Goal: Find specific page/section: Find specific page/section

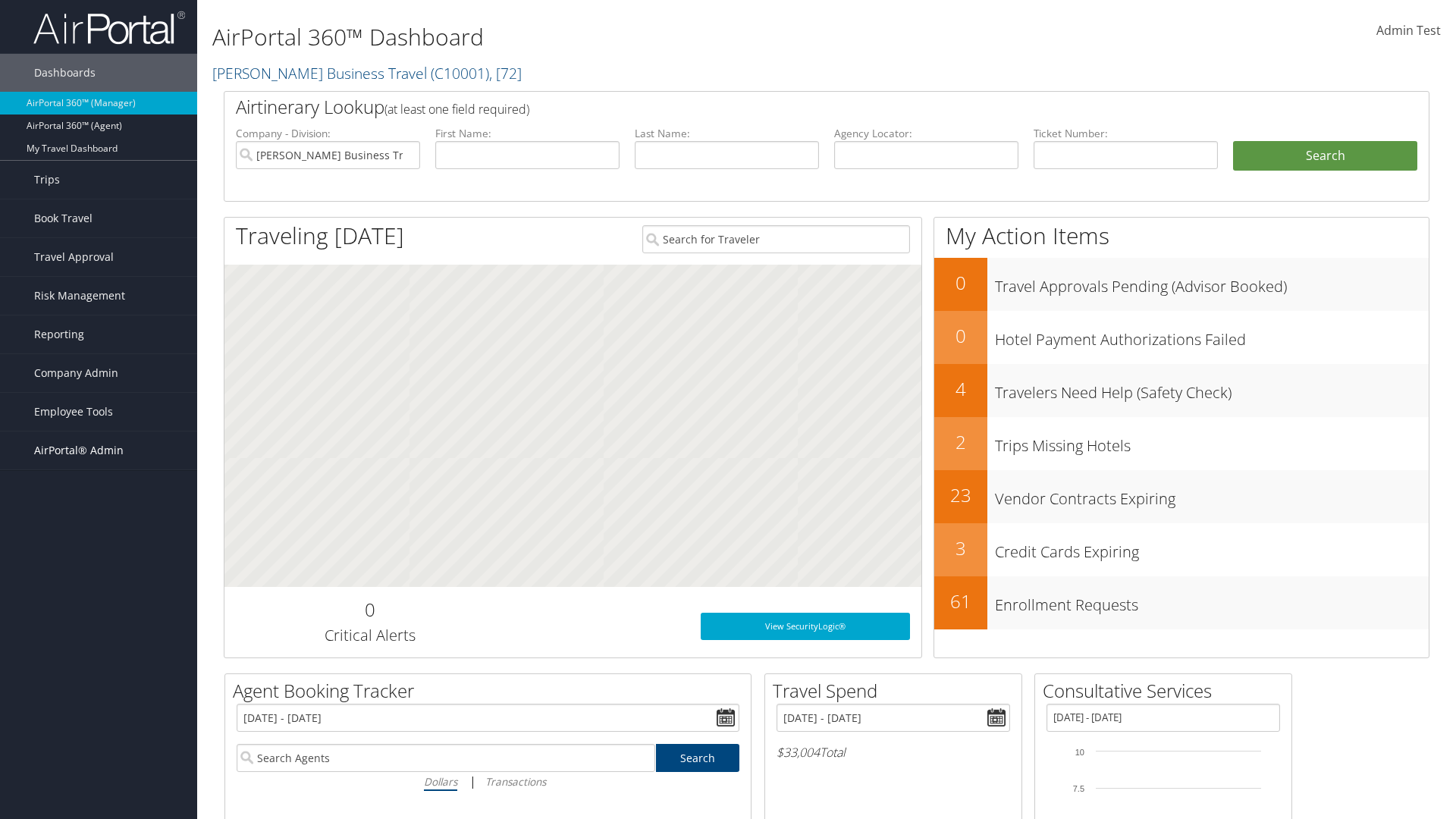
click at [99, 450] on span "AirPortal® Admin" at bounding box center [78, 450] width 89 height 38
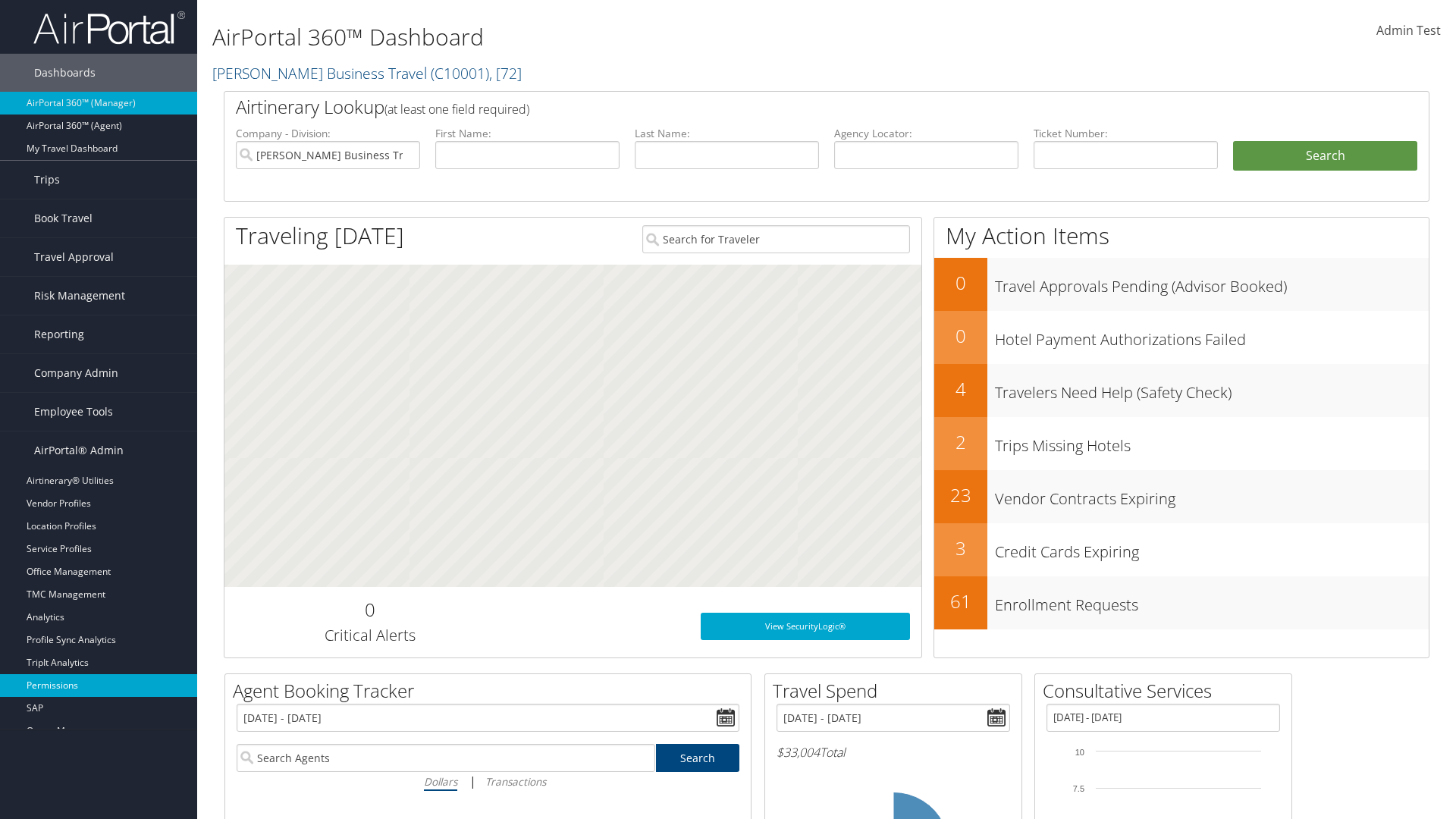
scroll to position [1, 0]
click at [99, 696] on link "SAP" at bounding box center [99, 707] width 197 height 23
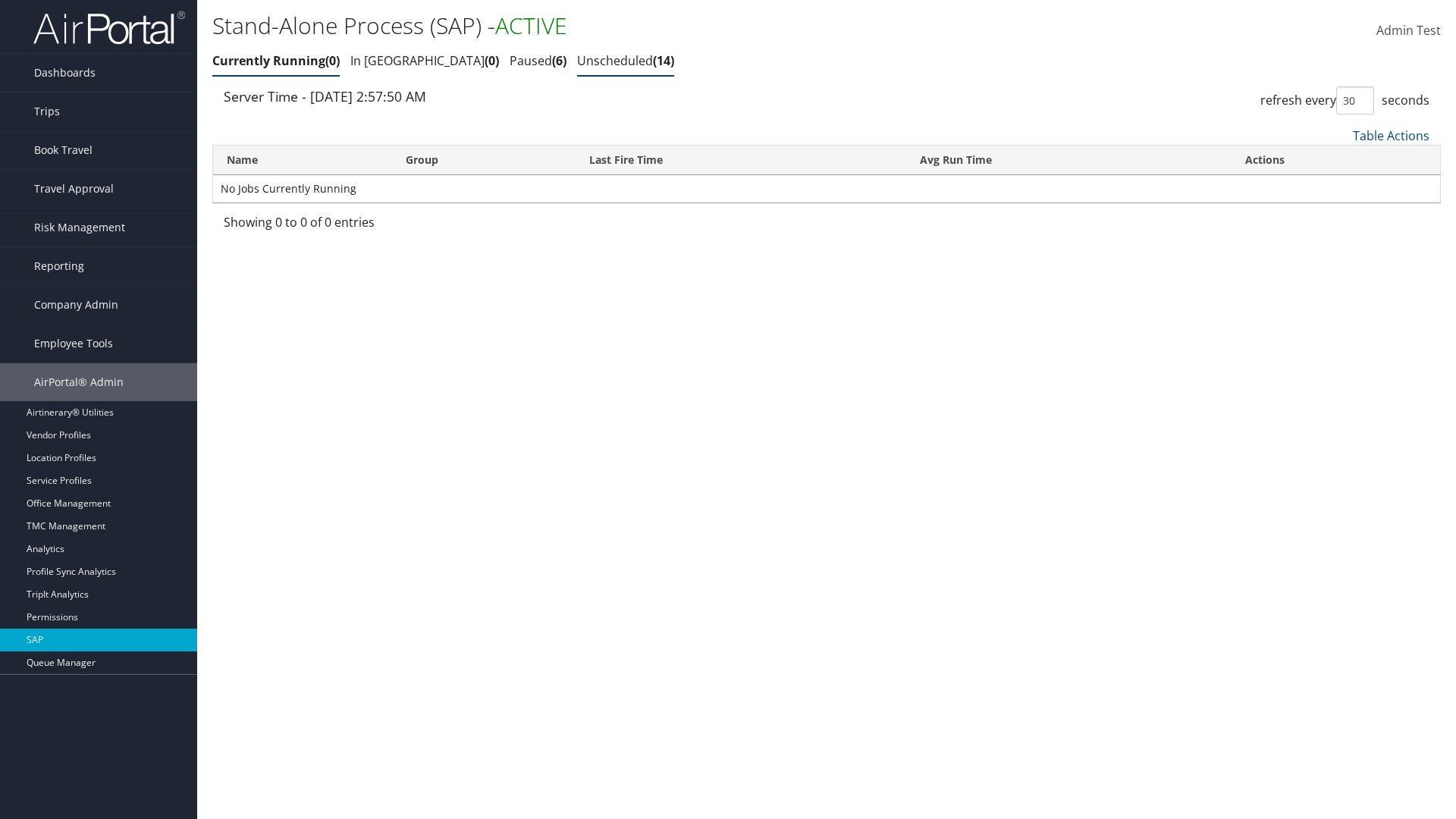
click at [577, 61] on link "Unscheduled 14" at bounding box center [625, 60] width 97 height 16
